Goal: Obtain resource: Obtain resource

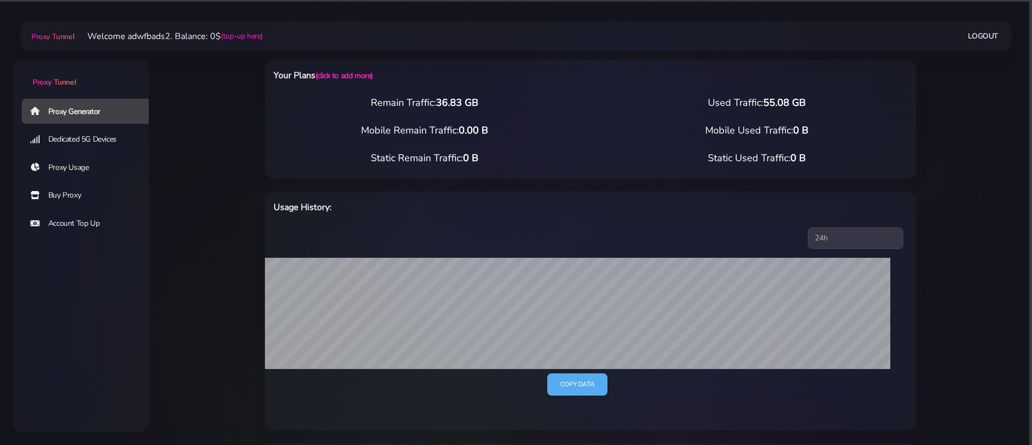
select select "US"
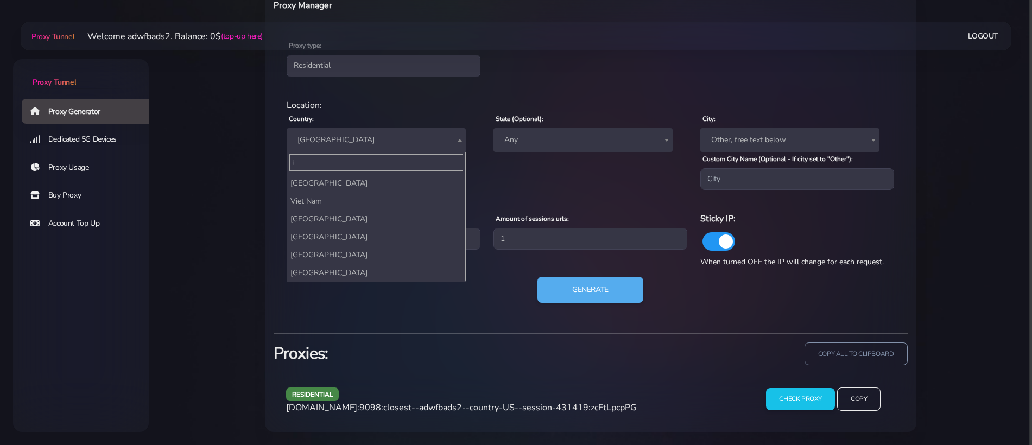
scroll to position [2680, 0]
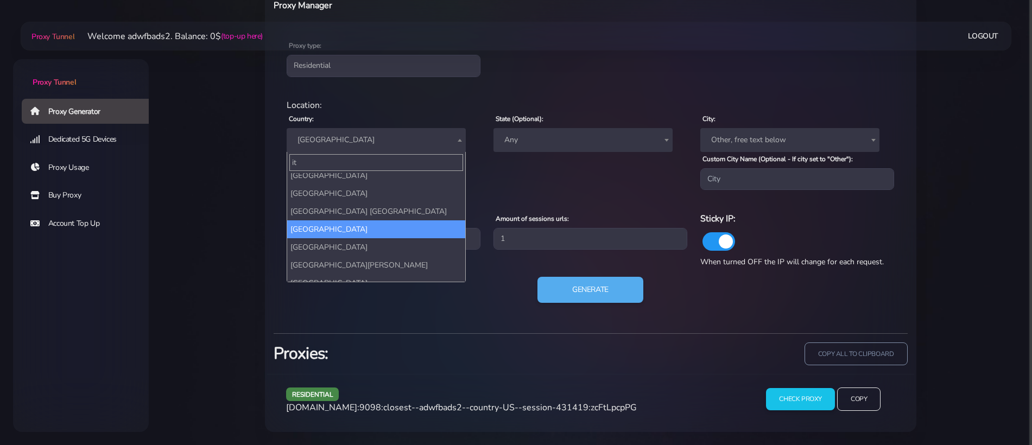
type input "ita"
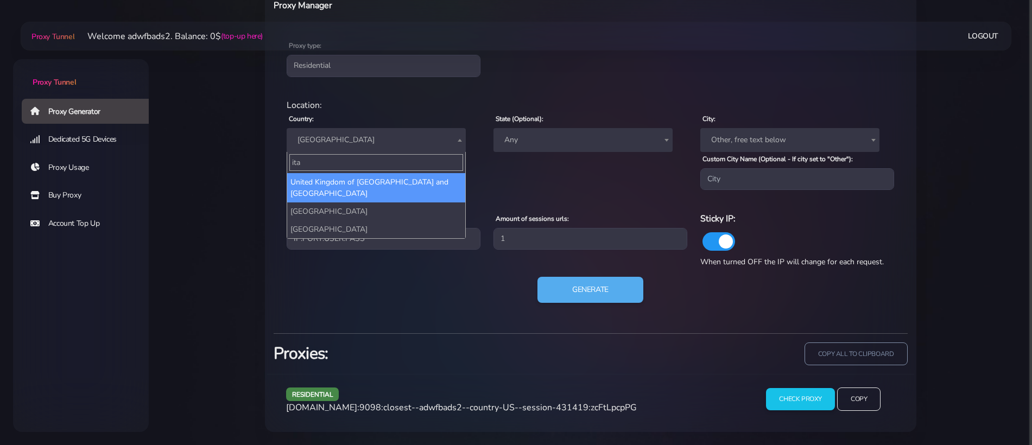
scroll to position [0, 0]
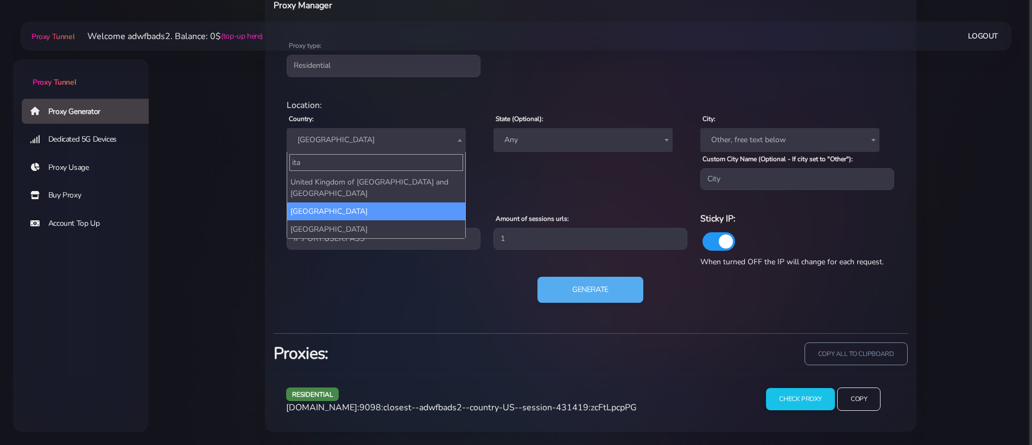
select select "IT"
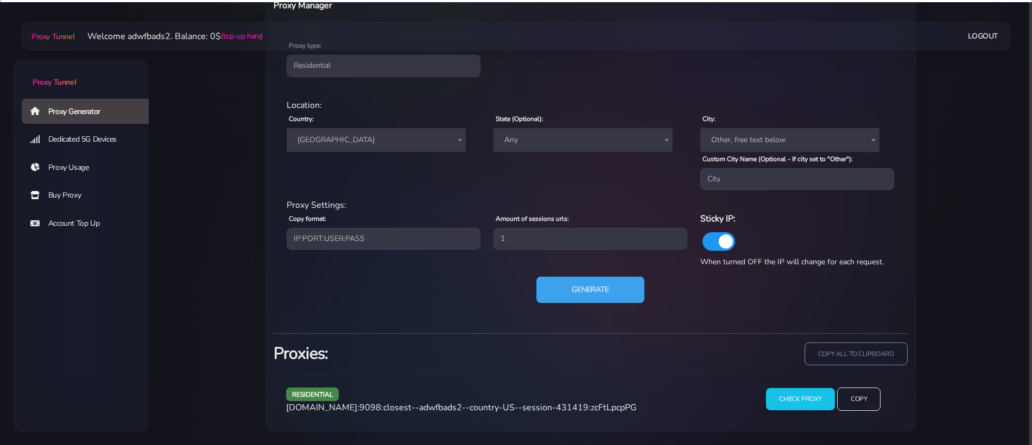
click at [578, 285] on button "Generate" at bounding box center [590, 290] width 108 height 27
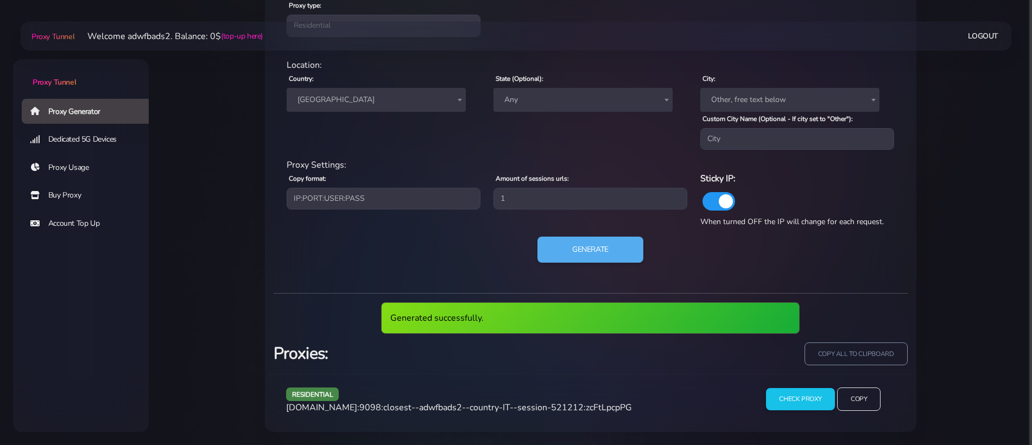
click at [484, 403] on span "[DOMAIN_NAME]:9098:closest--adwfbads2--country-IT--session-521212:zcFtLpcpPG" at bounding box center [459, 408] width 346 height 12
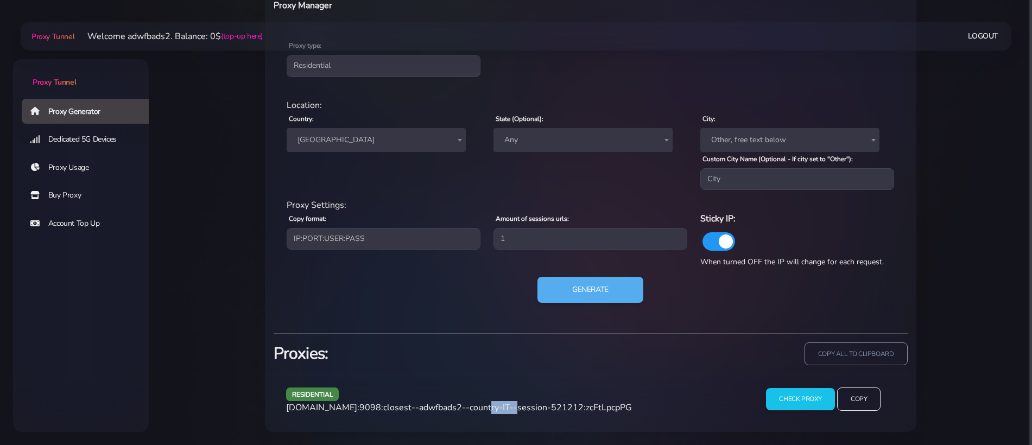
click at [484, 403] on span "[DOMAIN_NAME]:9098:closest--adwfbads2--country-IT--session-521212:zcFtLpcpPG" at bounding box center [459, 408] width 346 height 12
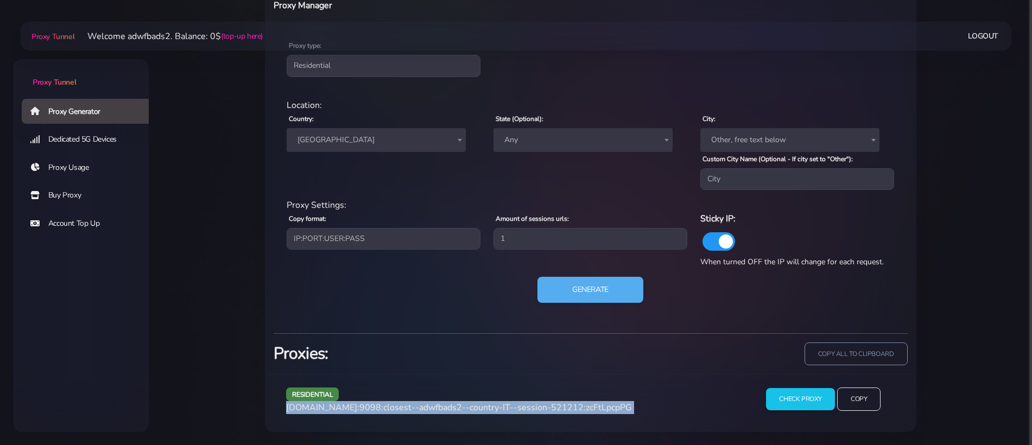
click at [484, 403] on span "[DOMAIN_NAME]:9098:closest--adwfbads2--country-IT--session-521212:zcFtLpcpPG" at bounding box center [459, 408] width 346 height 12
copy div "[DOMAIN_NAME]:9098:closest--adwfbads2--country-IT--session-521212:zcFtLpcpPG"
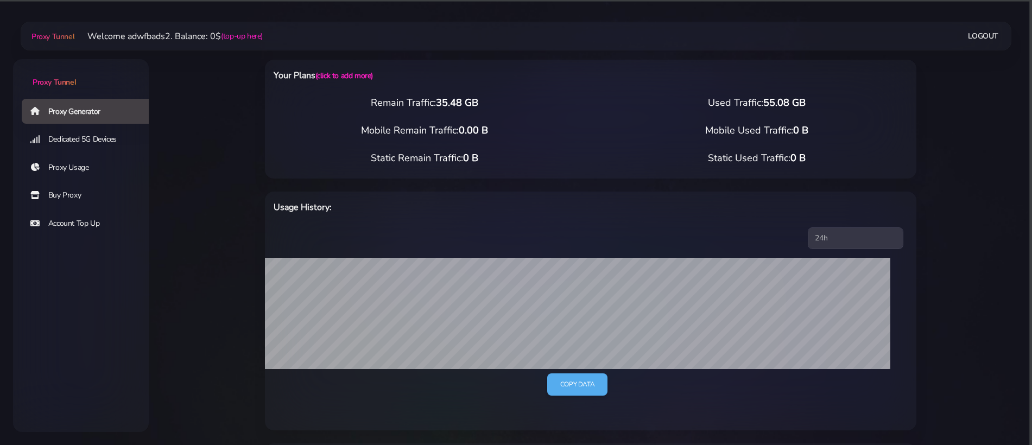
select select "CA"
